Goal: Task Accomplishment & Management: Manage account settings

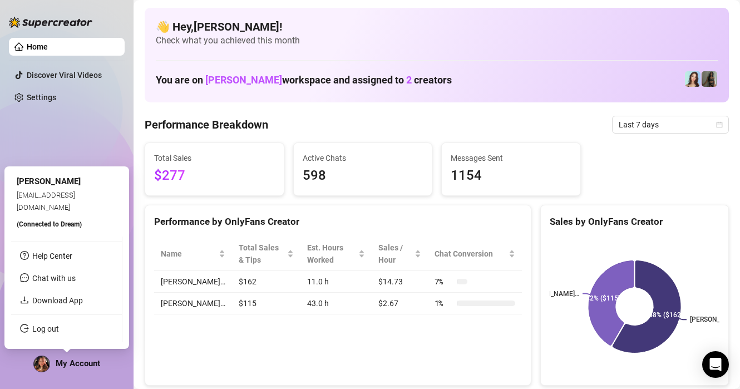
click at [71, 357] on div "My Account" at bounding box center [66, 363] width 67 height 17
click at [60, 340] on ul "Help Center Chat with us Download App Log out" at bounding box center [66, 289] width 111 height 106
click at [59, 325] on link "Log out" at bounding box center [45, 328] width 27 height 9
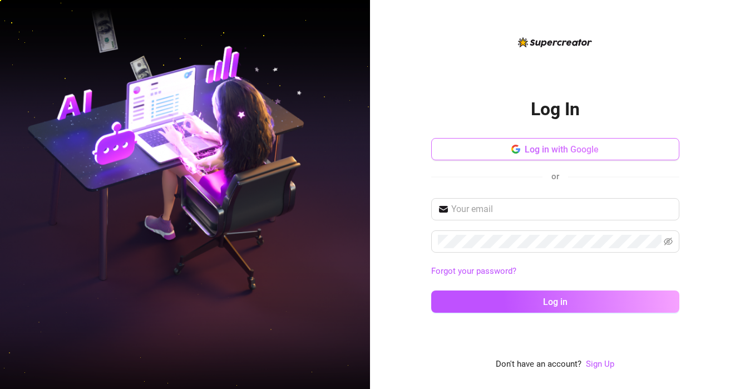
click at [512, 146] on icon "button" at bounding box center [515, 149] width 9 height 9
